Goal: Information Seeking & Learning: Compare options

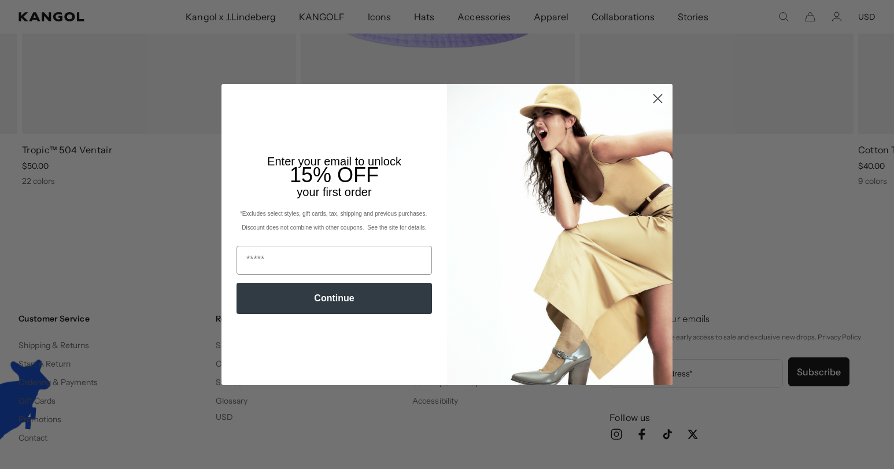
scroll to position [0, 238]
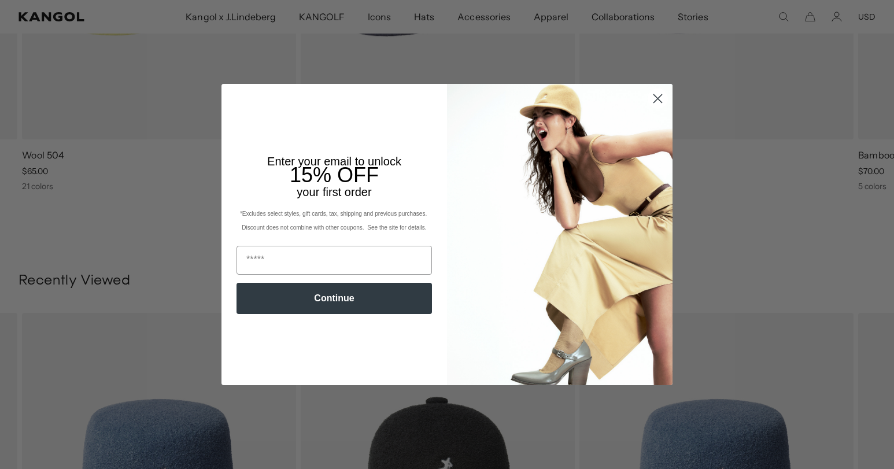
scroll to position [0, 238]
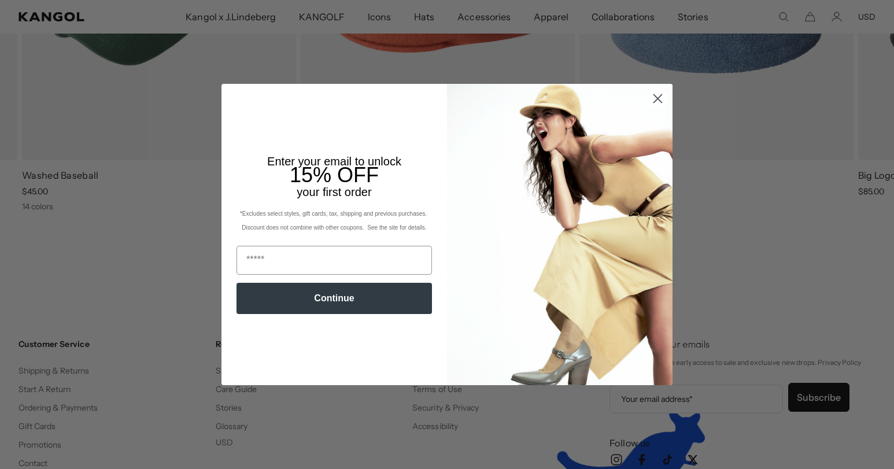
scroll to position [0, 238]
